Goal: Task Accomplishment & Management: Manage account settings

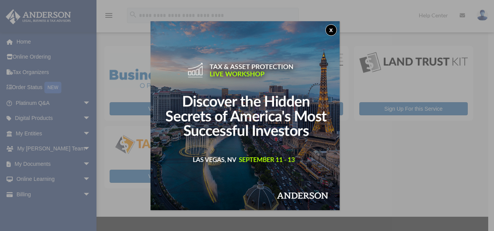
click at [332, 30] on button "x" at bounding box center [331, 30] width 12 height 12
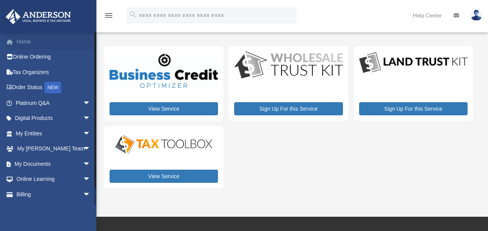
click at [39, 44] on link "Home" at bounding box center [53, 41] width 97 height 15
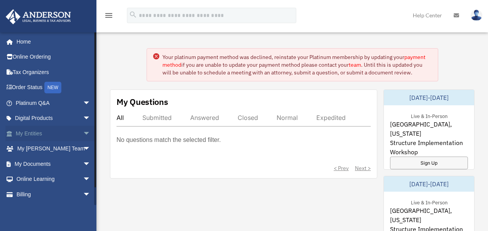
click at [83, 134] on span "arrow_drop_down" at bounding box center [90, 134] width 15 height 16
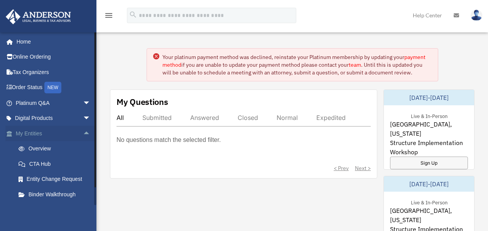
click at [83, 131] on span "arrow_drop_up" at bounding box center [90, 134] width 15 height 16
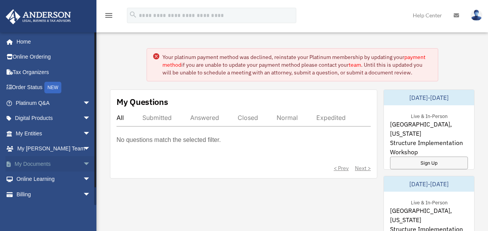
click at [83, 164] on span "arrow_drop_down" at bounding box center [90, 164] width 15 height 16
click at [36, 176] on link "Box" at bounding box center [56, 179] width 91 height 15
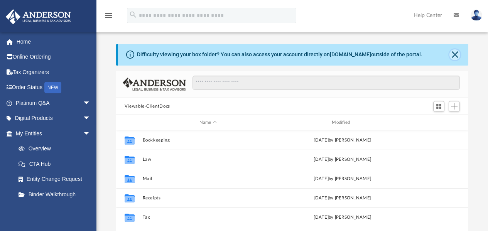
click at [454, 56] on button "Close" at bounding box center [454, 54] width 11 height 11
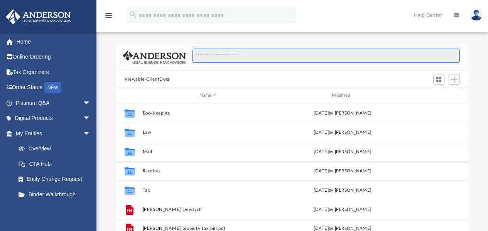
click at [208, 57] on input "Search files and folders" at bounding box center [325, 56] width 267 height 15
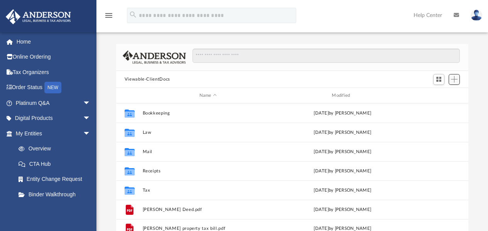
click at [457, 80] on button "Add" at bounding box center [455, 79] width 12 height 11
click at [442, 108] on li "New Folder" at bounding box center [443, 107] width 25 height 8
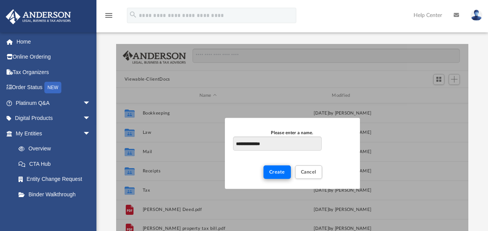
type input "**********"
click at [268, 170] on button "Create" at bounding box center [276, 172] width 27 height 14
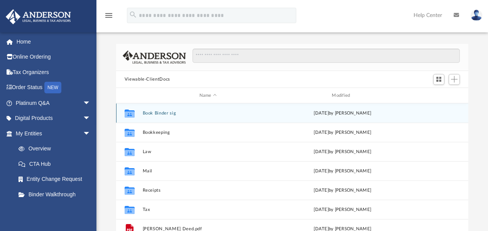
click at [216, 109] on div "Collaborated Folder Book Binder sig [DATE] by [PERSON_NAME]" at bounding box center [292, 112] width 353 height 19
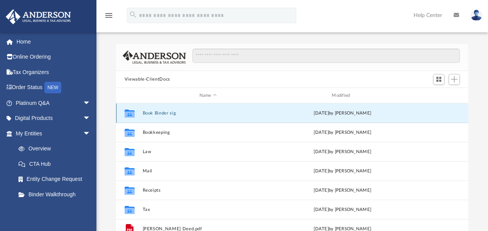
click at [253, 112] on button "Book Binder sig" at bounding box center [207, 113] width 131 height 5
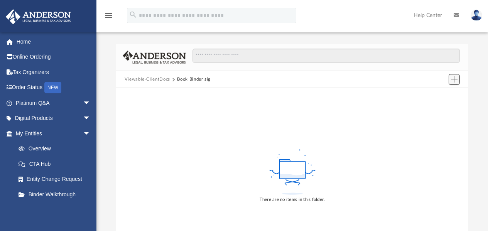
click at [457, 80] on span "Add" at bounding box center [454, 79] width 7 height 7
click at [439, 95] on li "Upload" at bounding box center [443, 95] width 25 height 8
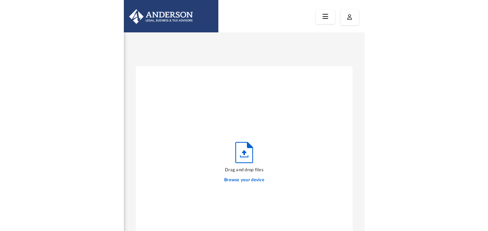
scroll to position [6, 6]
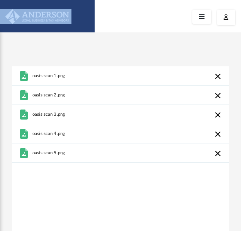
drag, startPoint x: 126, startPoint y: 10, endPoint x: 158, endPoint y: 1, distance: 33.3
click at [164, 9] on div at bounding box center [120, 16] width 241 height 32
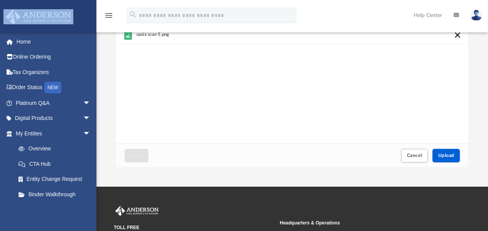
scroll to position [189, 0]
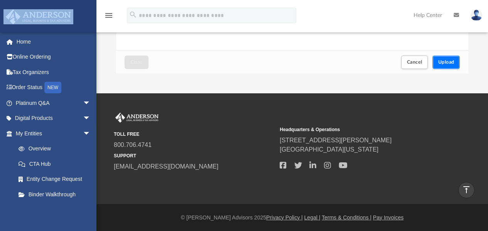
click at [448, 56] on button "Upload" at bounding box center [446, 63] width 28 height 14
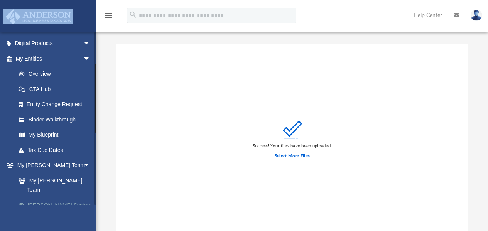
scroll to position [116, 0]
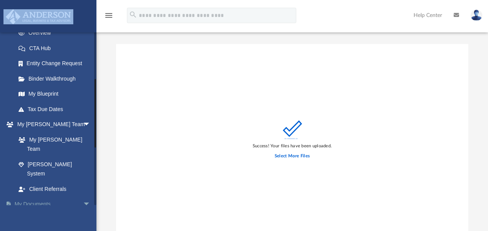
click at [46, 197] on link "My Documents arrow_drop_down" at bounding box center [53, 204] width 97 height 15
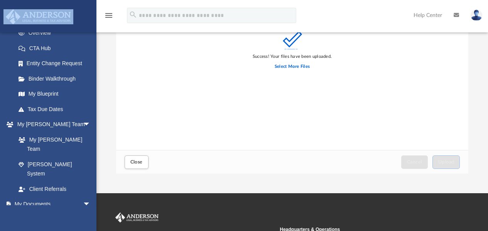
scroll to position [154, 0]
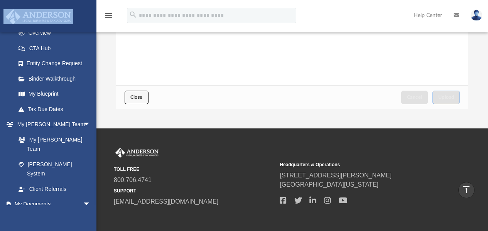
click at [127, 98] on button "Close" at bounding box center [137, 98] width 24 height 14
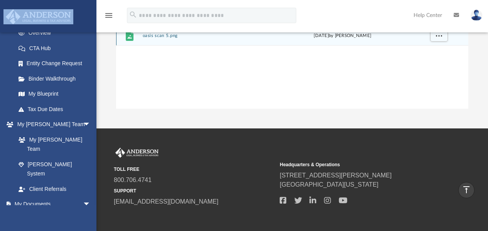
scroll to position [0, 0]
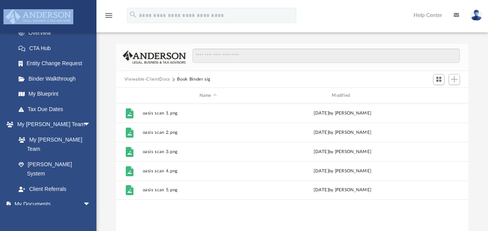
click at [156, 79] on button "Viewable-ClientDocs" at bounding box center [148, 79] width 46 height 7
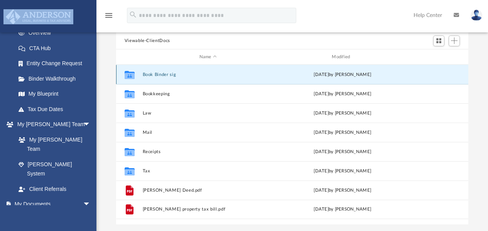
click at [185, 74] on button "Book Binder sig" at bounding box center [207, 74] width 131 height 5
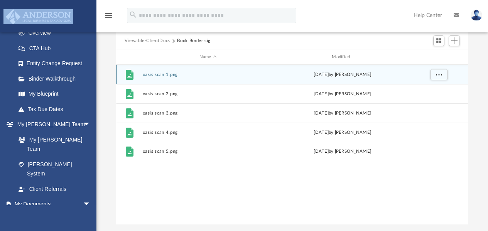
scroll to position [3, 0]
